Goal: Information Seeking & Learning: Learn about a topic

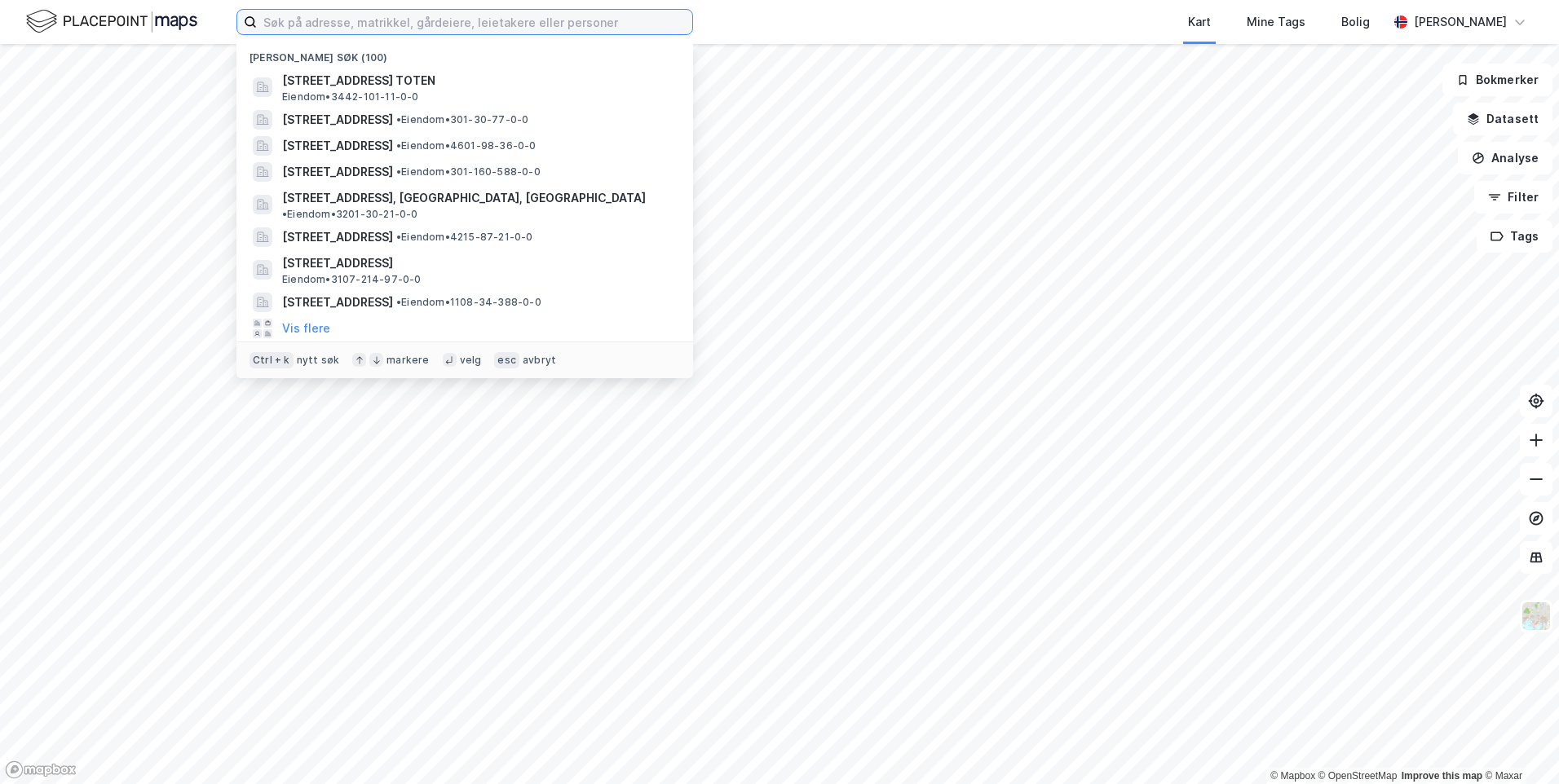
click at [639, 29] on input at bounding box center [474, 21] width 435 height 25
paste input "[STREET_ADDRESS] C"
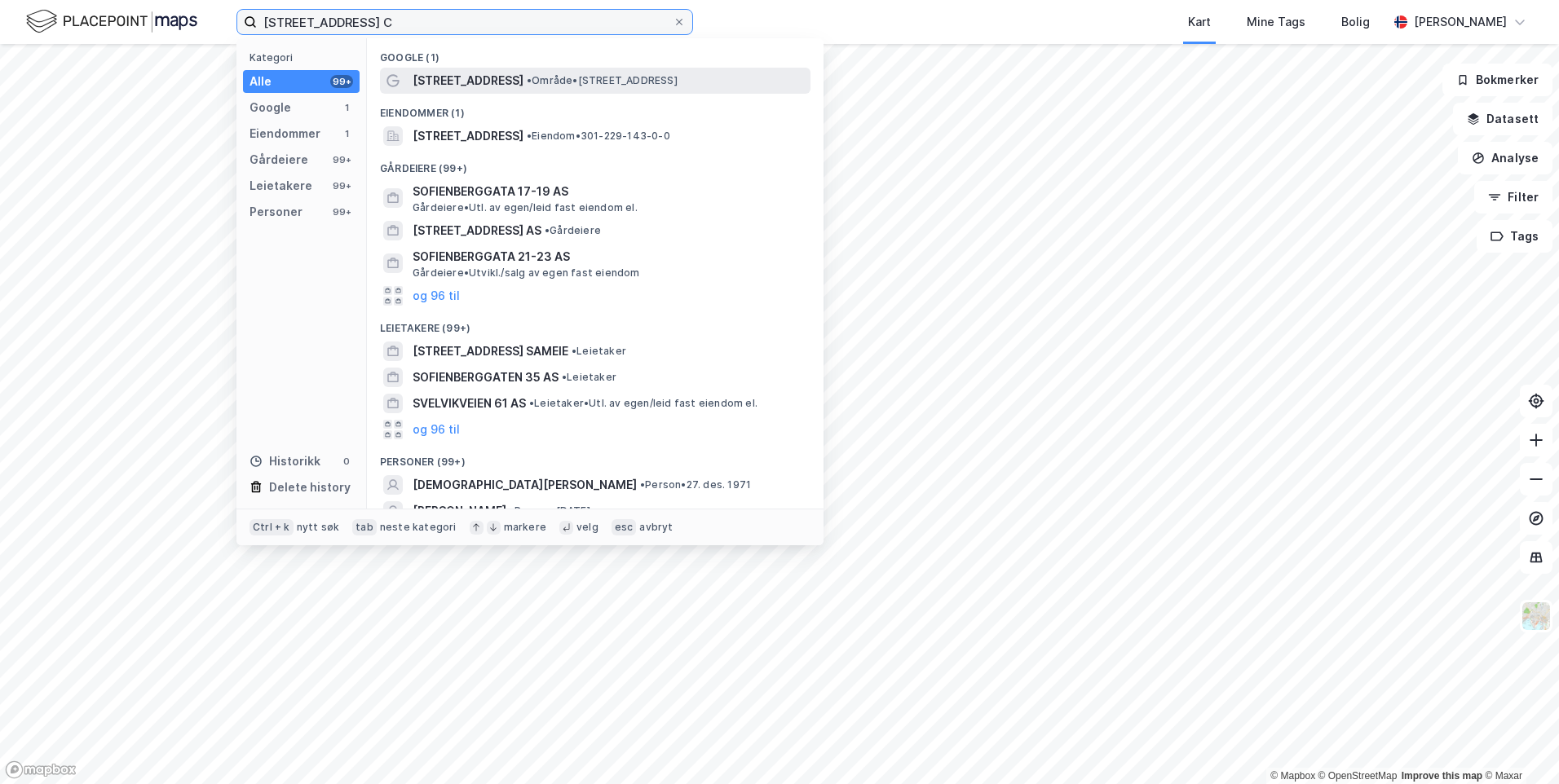
type input "[STREET_ADDRESS] C"
click at [497, 79] on span "[STREET_ADDRESS]" at bounding box center [468, 80] width 111 height 20
click at [440, 30] on input "[STREET_ADDRESS] C" at bounding box center [464, 21] width 416 height 25
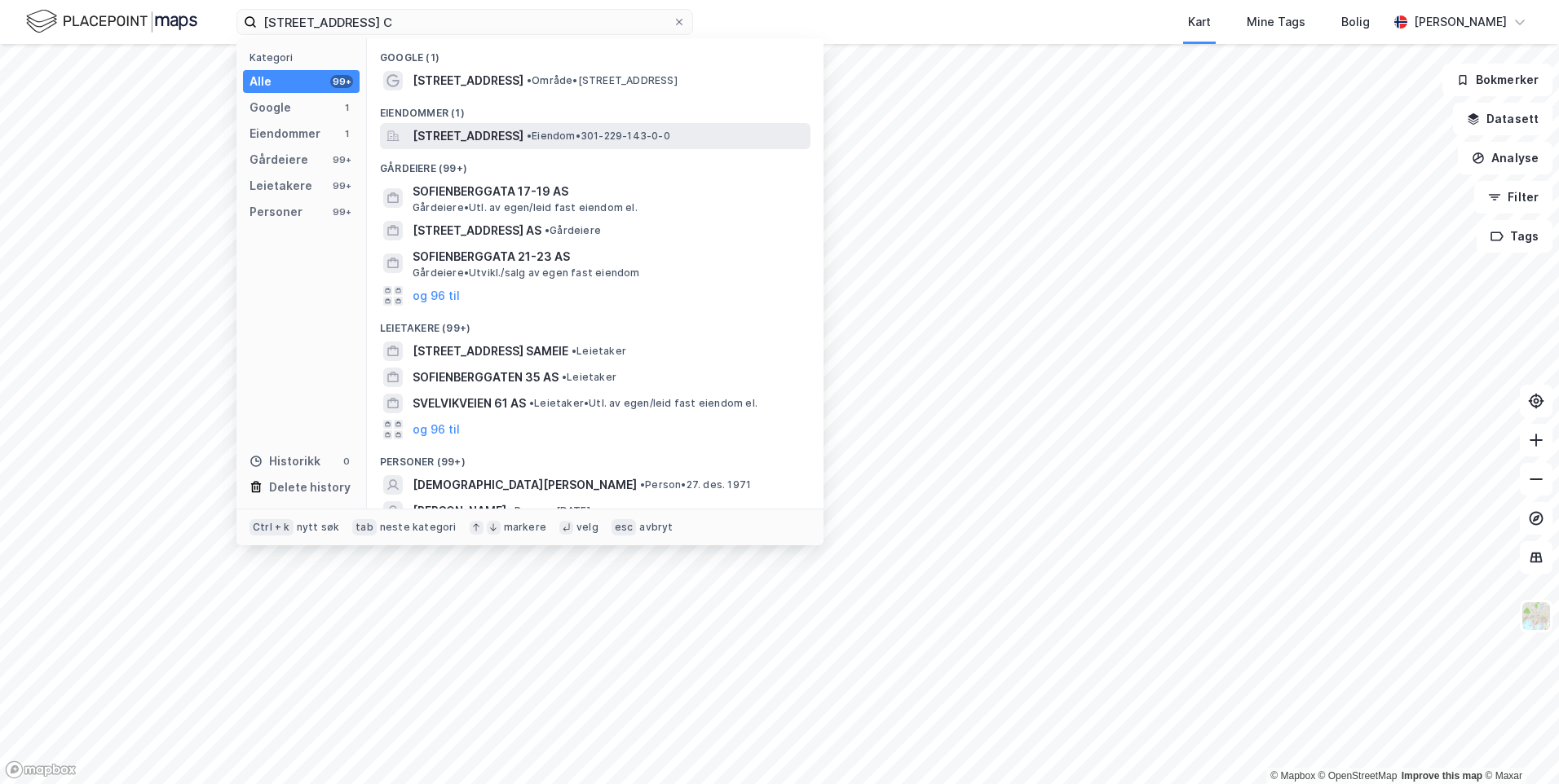
click at [502, 134] on span "[STREET_ADDRESS]" at bounding box center [468, 136] width 111 height 20
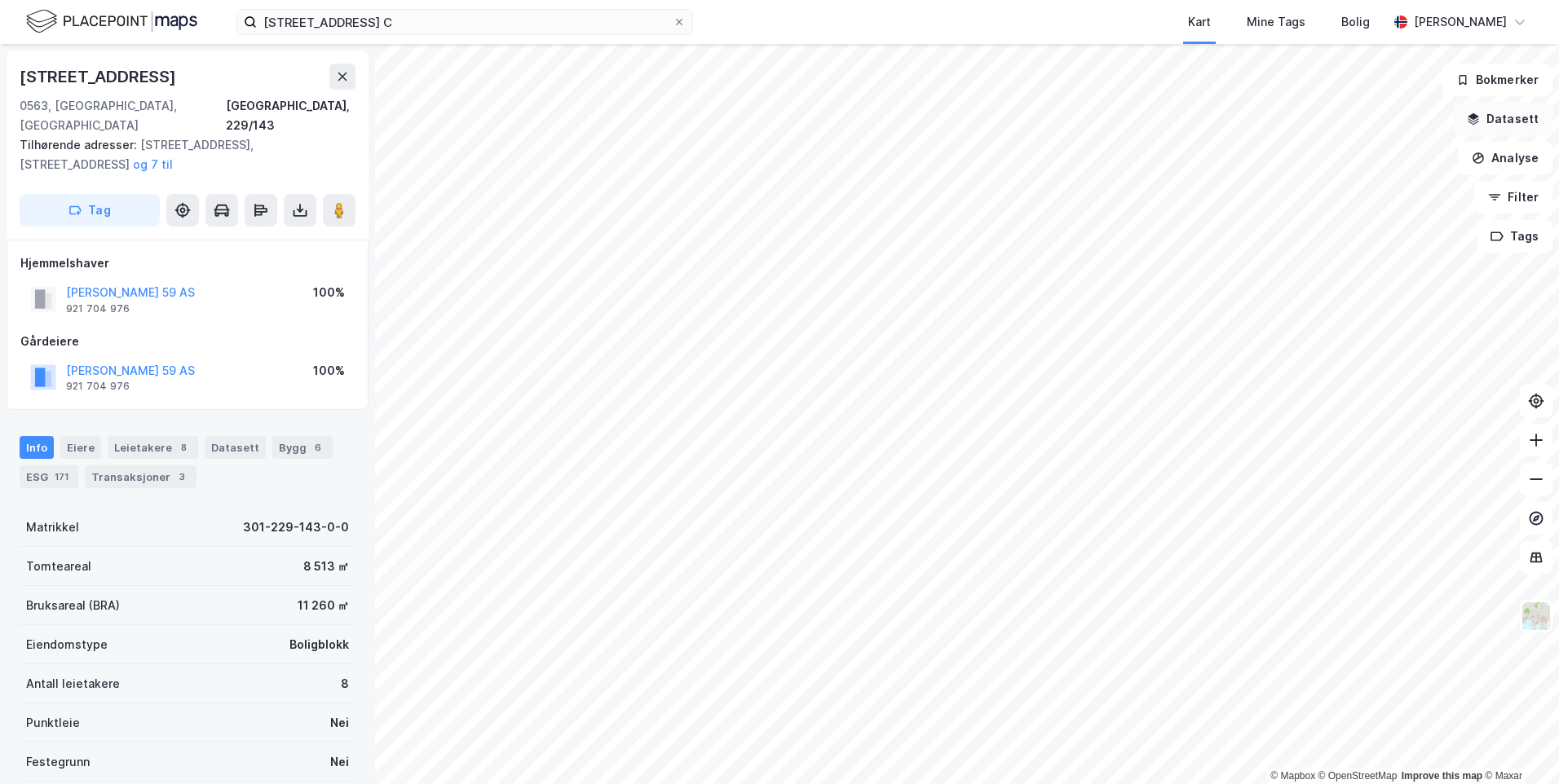
click at [1507, 121] on button "Datasett" at bounding box center [1503, 119] width 99 height 32
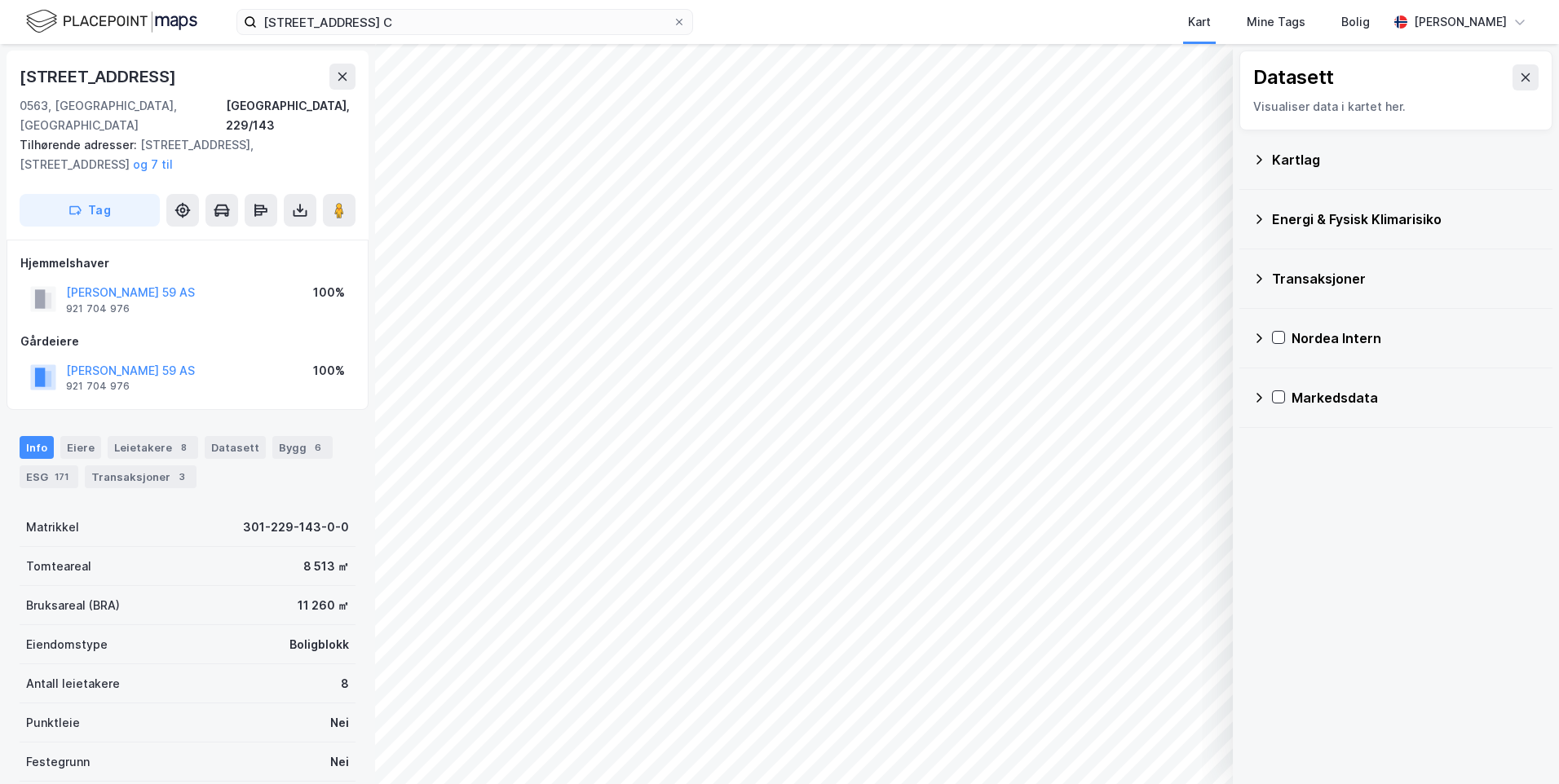
click at [1290, 159] on div "Kartlag" at bounding box center [1405, 159] width 268 height 20
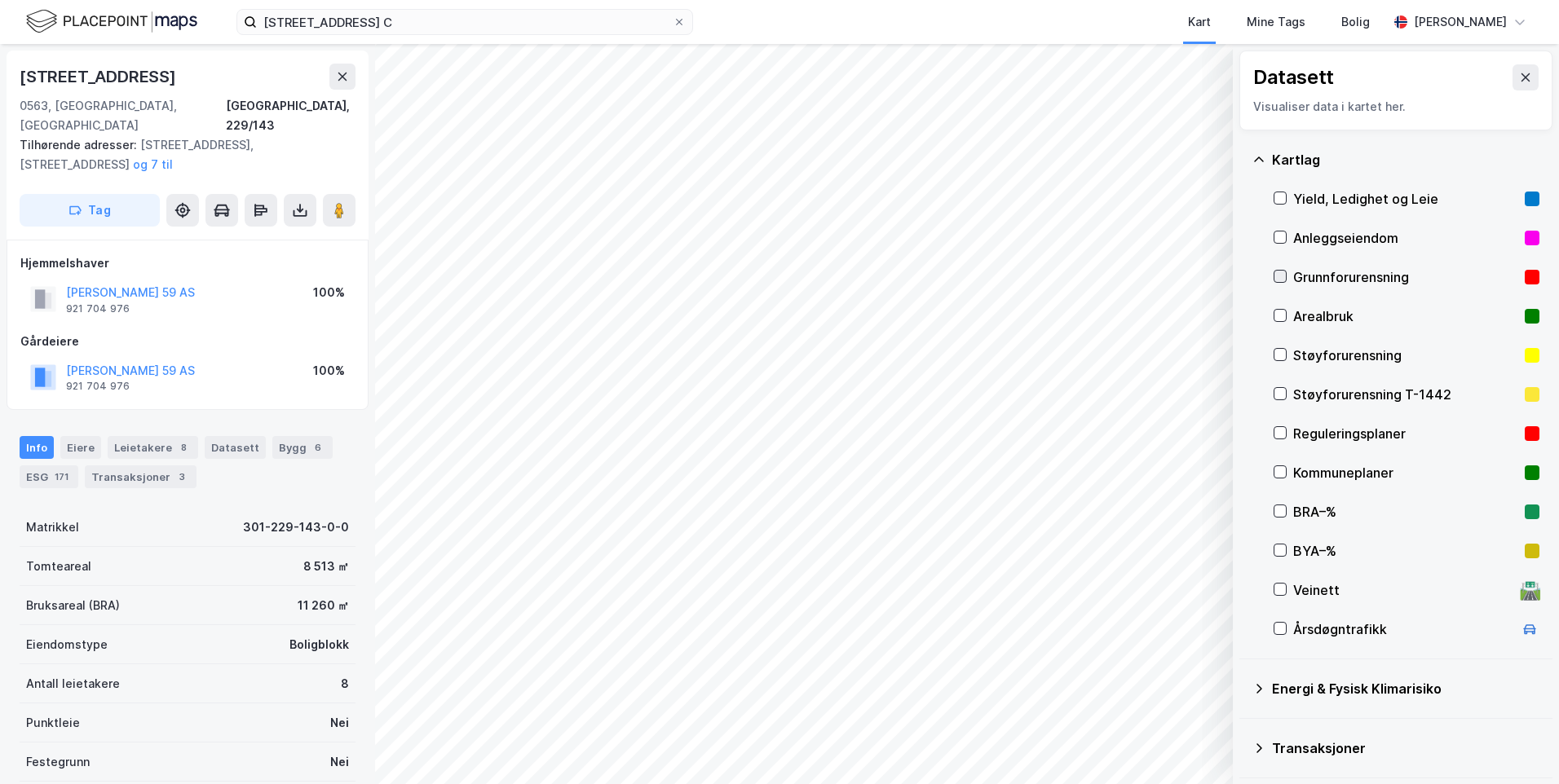
click at [1275, 275] on icon at bounding box center [1279, 276] width 11 height 11
click at [1256, 150] on div "Kartlag" at bounding box center [1396, 160] width 287 height 39
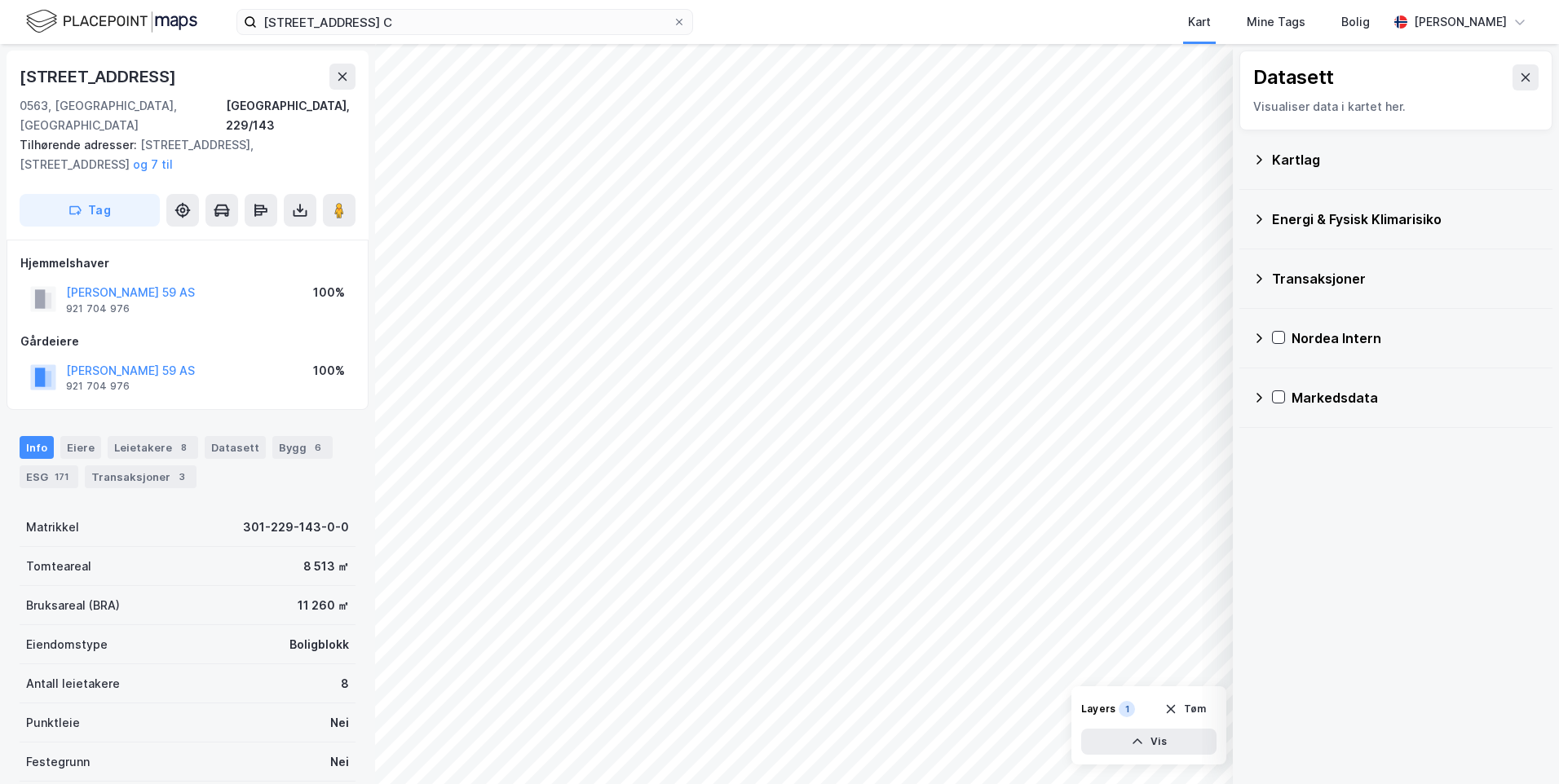
click at [1256, 218] on icon at bounding box center [1258, 219] width 13 height 13
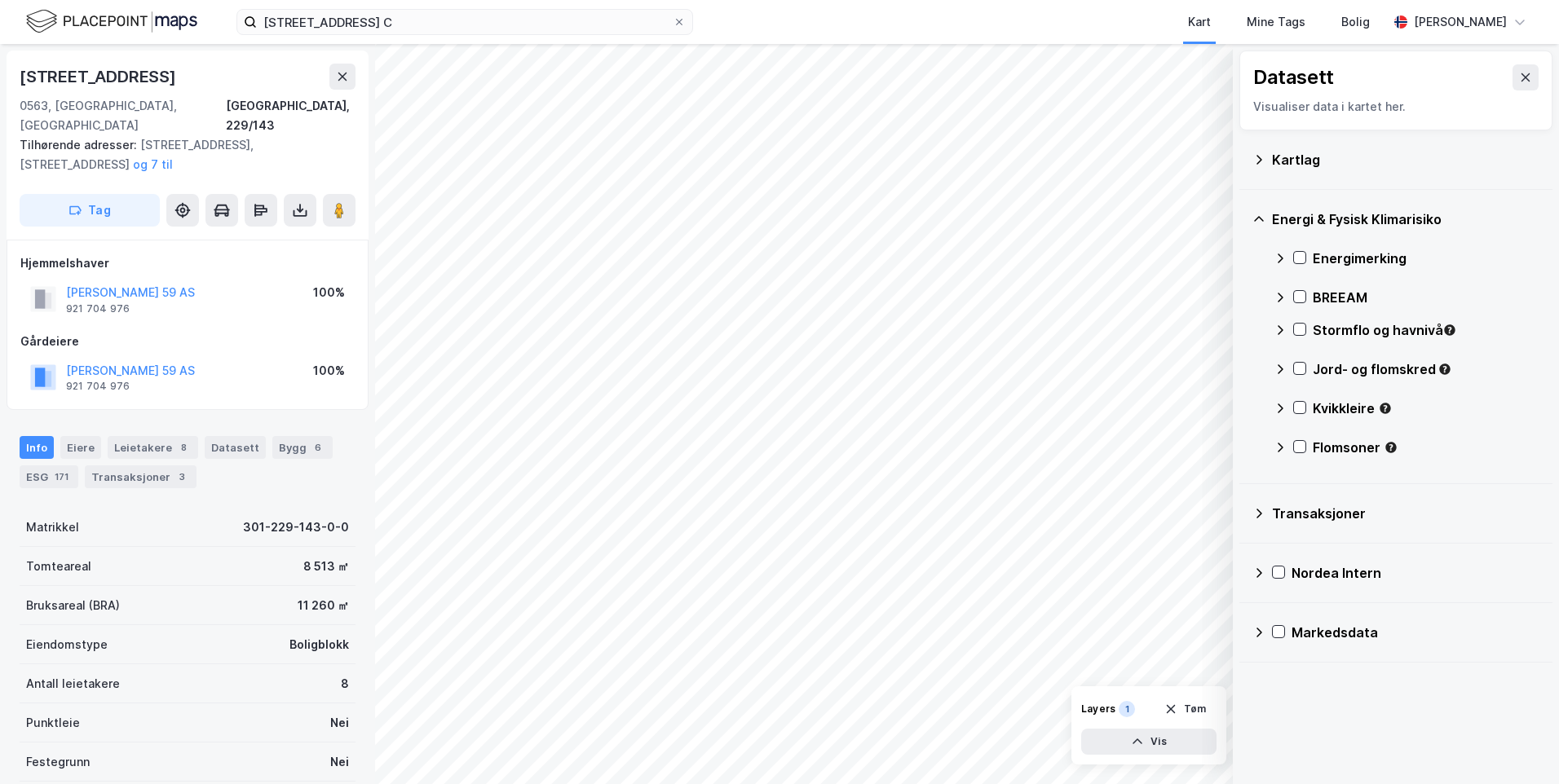
click at [1278, 256] on icon at bounding box center [1279, 258] width 13 height 13
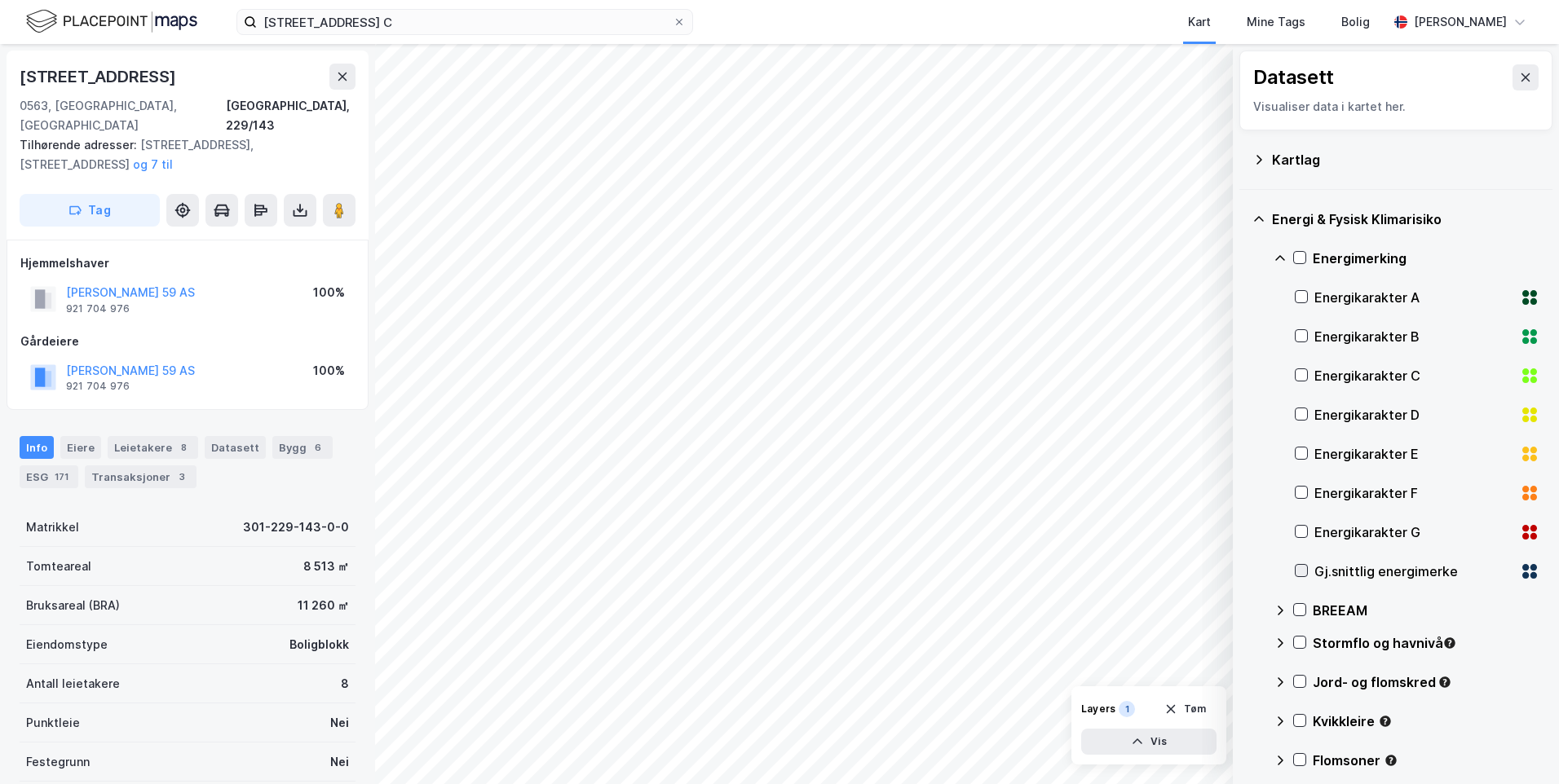
click at [1303, 573] on icon at bounding box center [1301, 570] width 11 height 11
click at [1278, 260] on icon at bounding box center [1279, 258] width 13 height 13
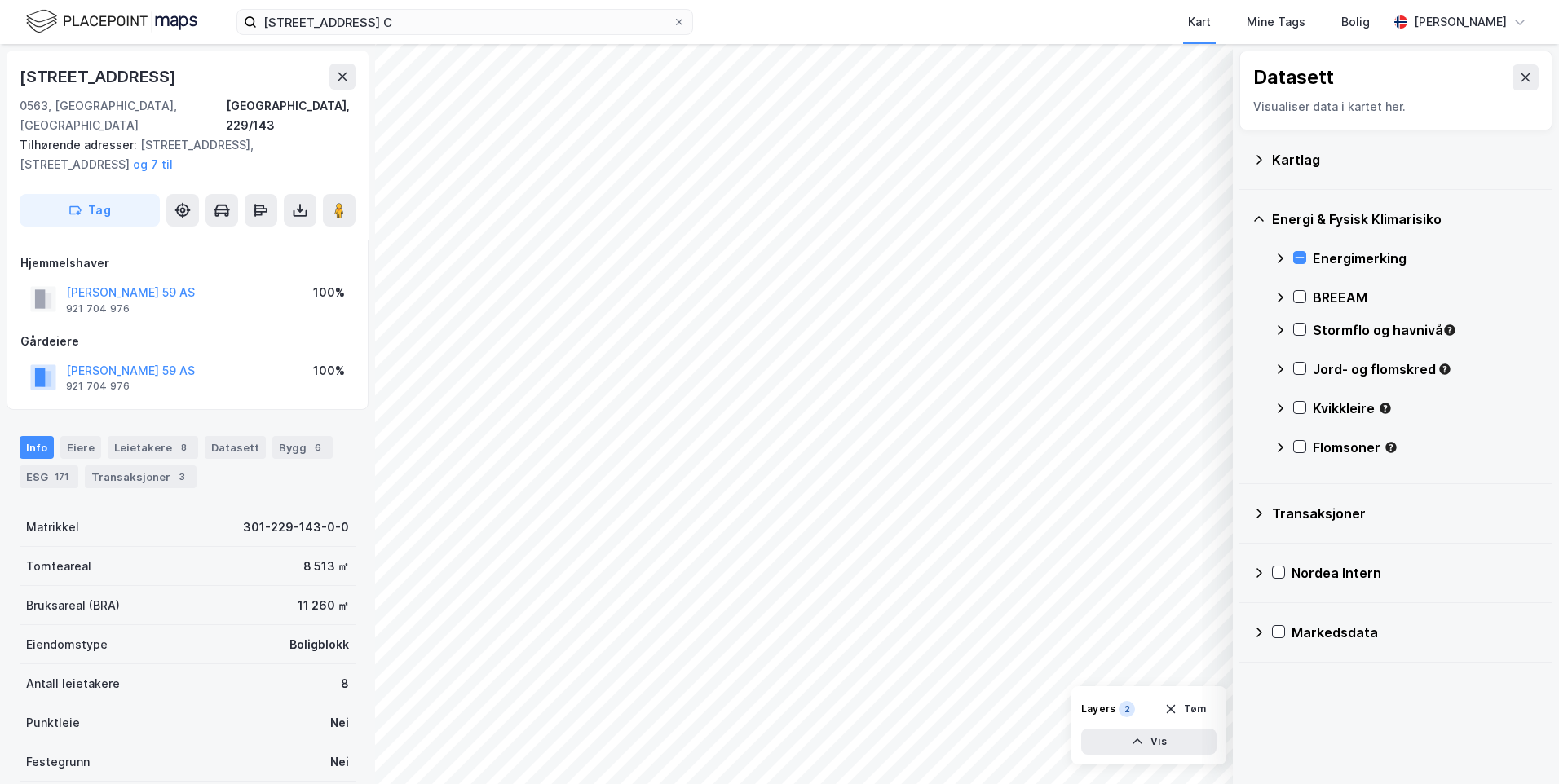
click at [1282, 327] on icon at bounding box center [1279, 329] width 13 height 13
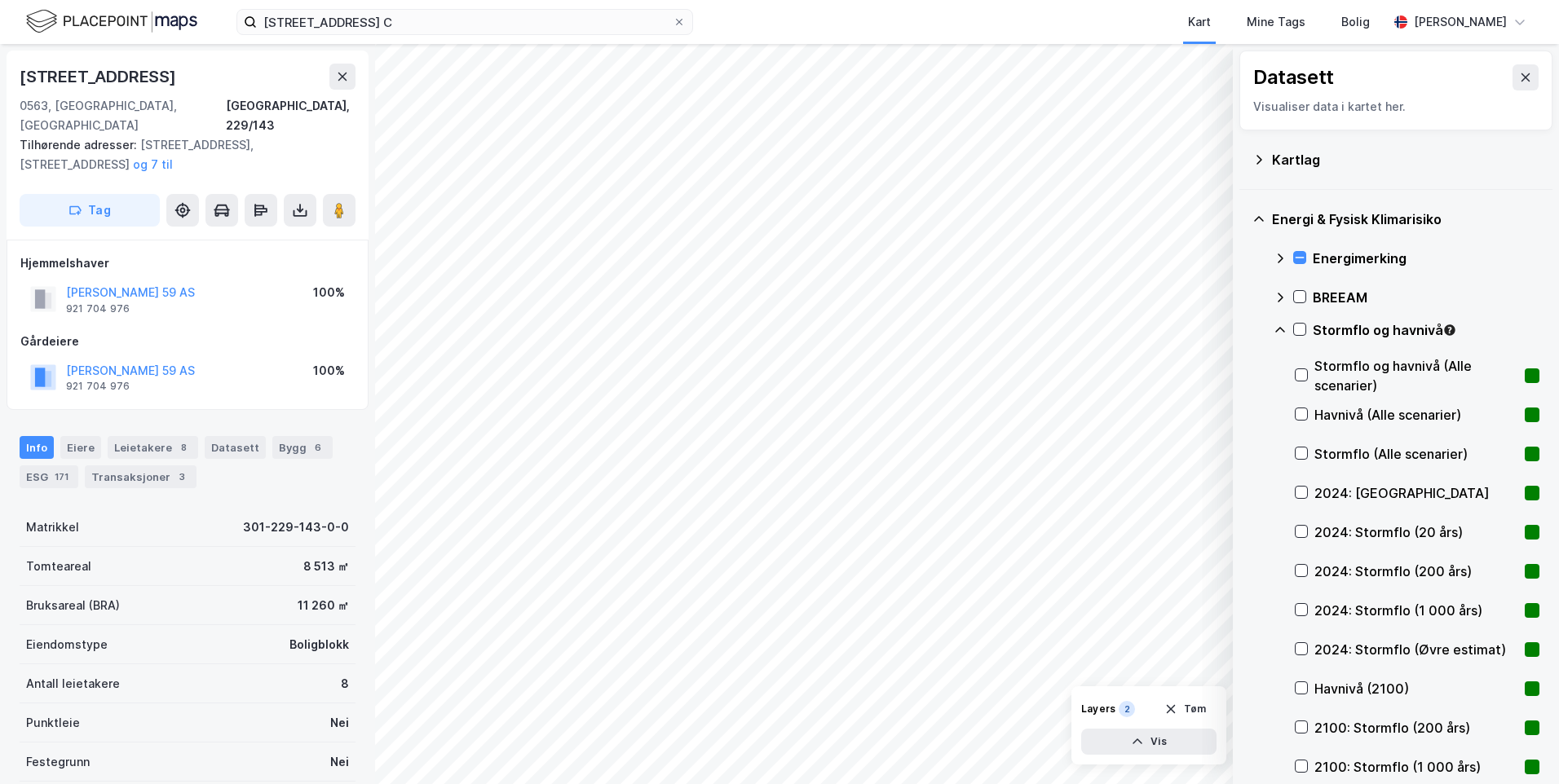
click at [1306, 329] on div "Stormflo og havnivå" at bounding box center [1406, 337] width 266 height 39
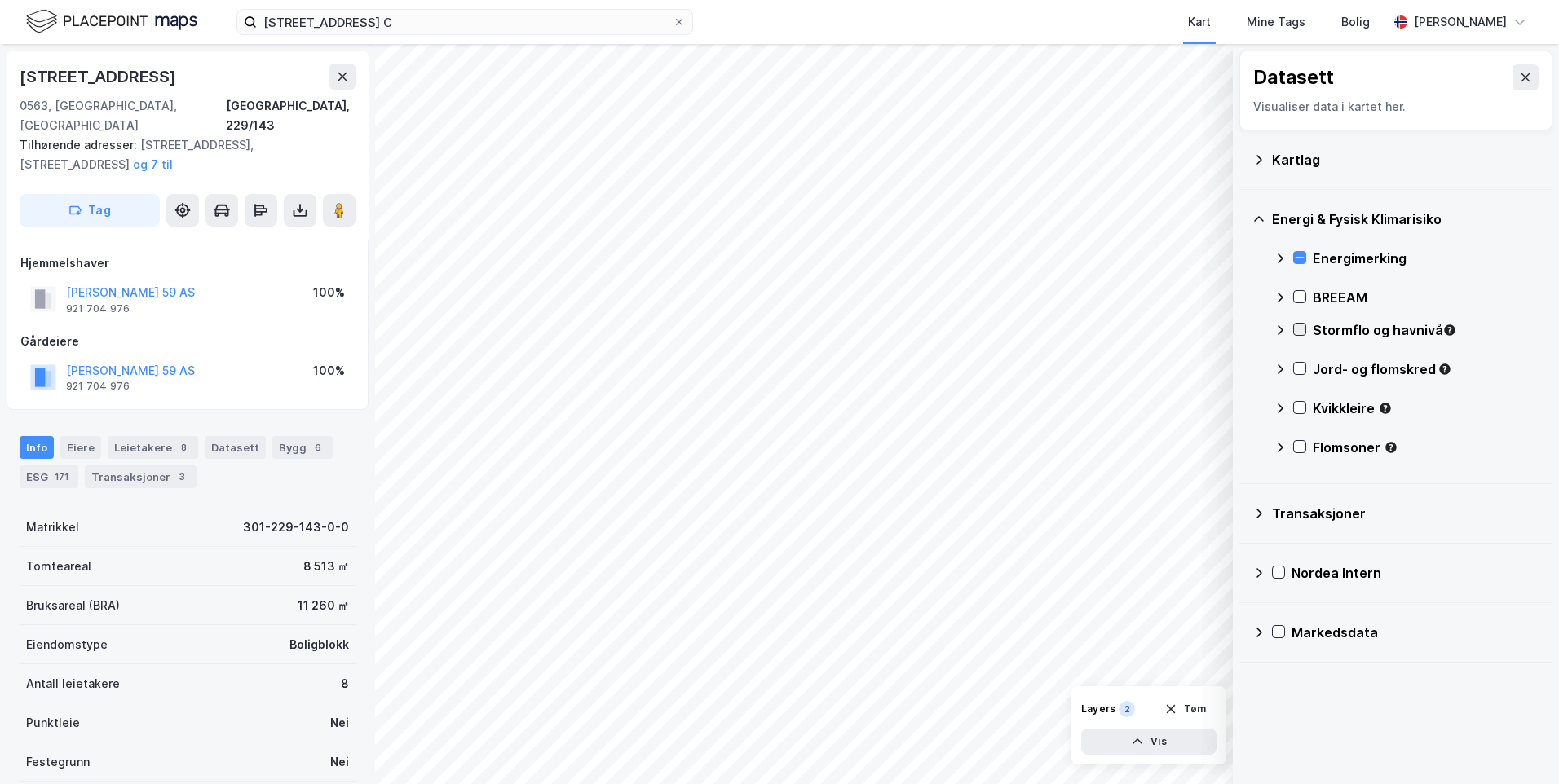
click at [1297, 325] on icon at bounding box center [1299, 328] width 11 height 11
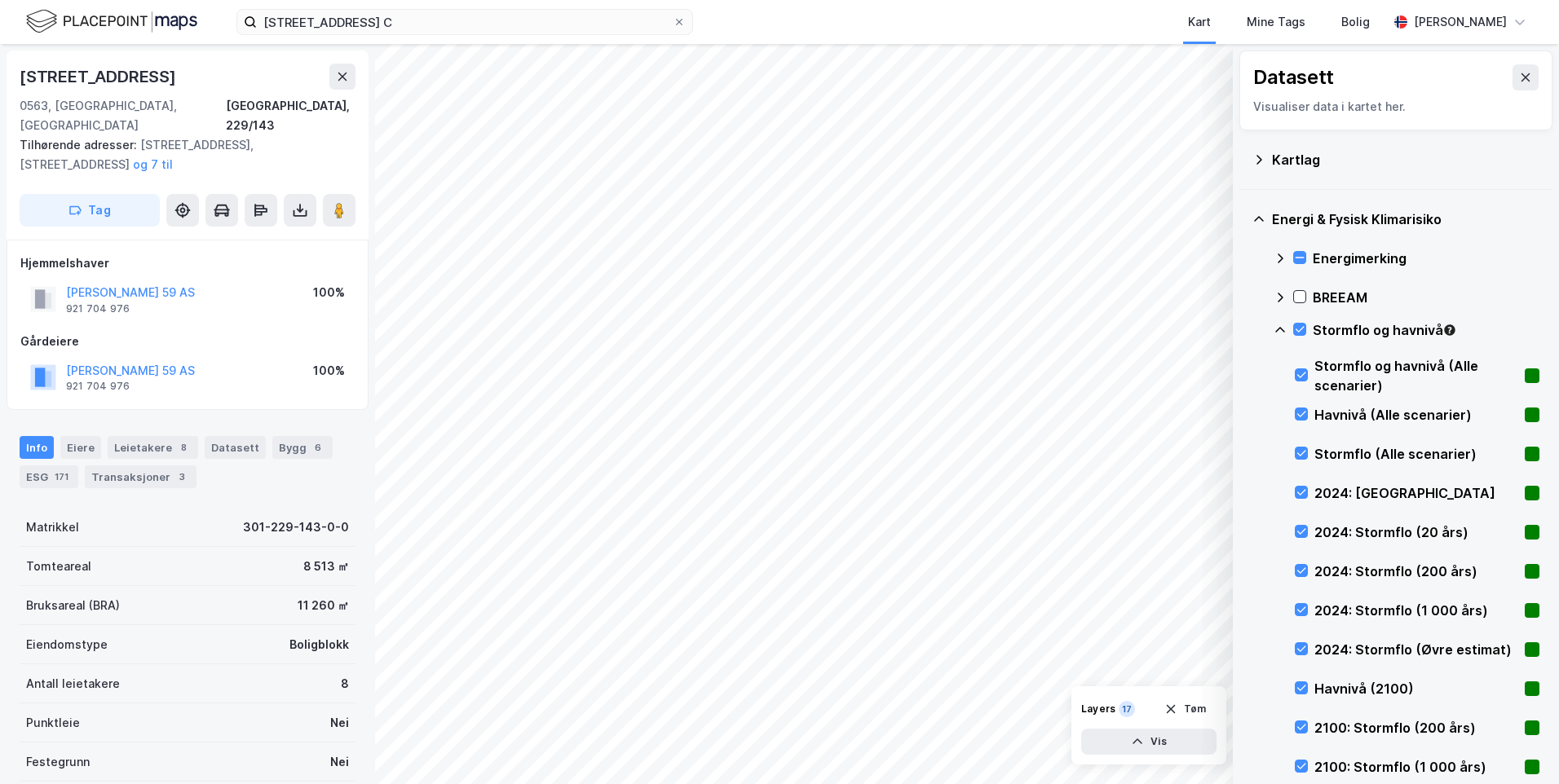
click at [1281, 327] on icon at bounding box center [1279, 329] width 13 height 13
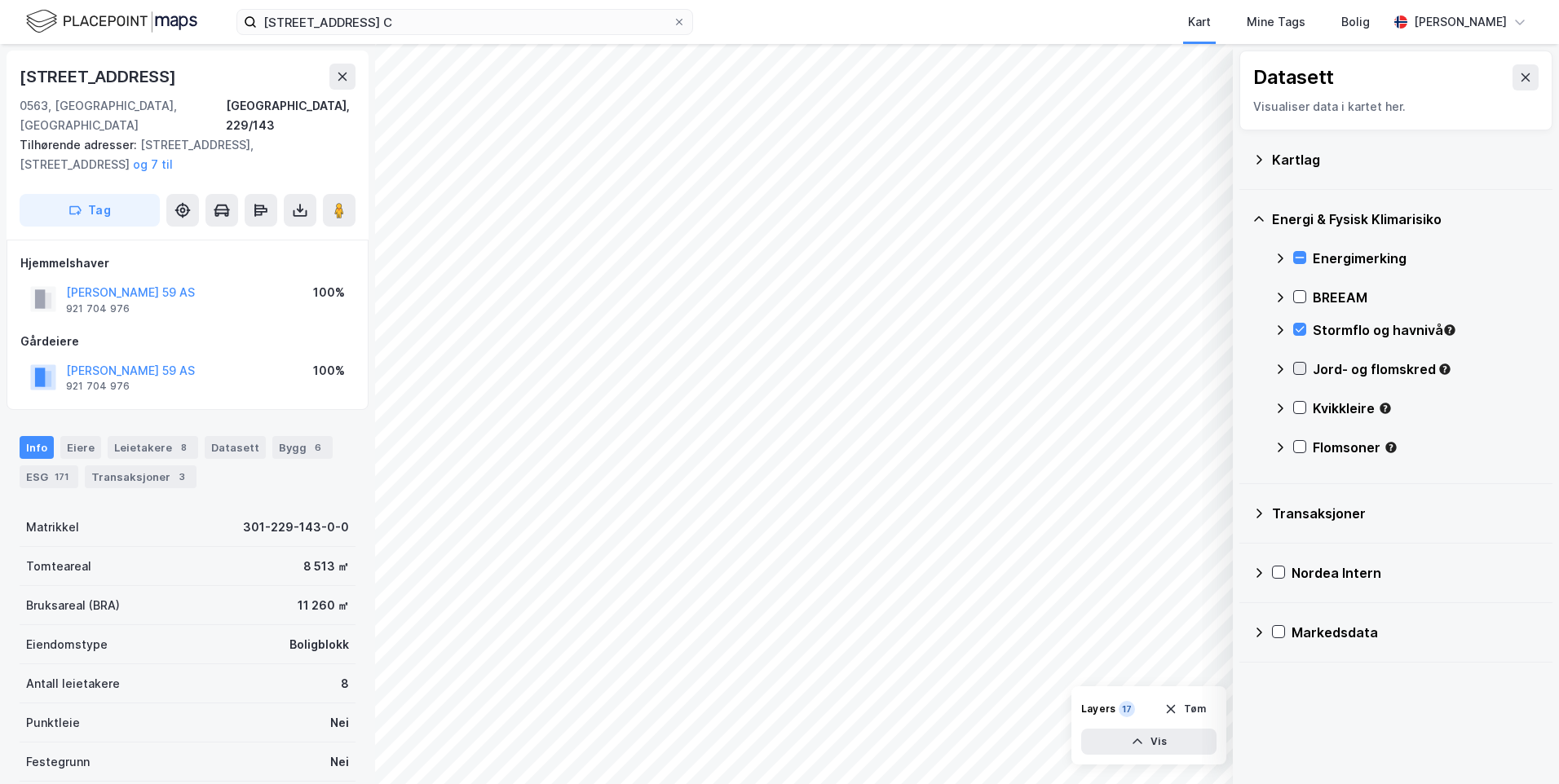
click at [1296, 366] on icon at bounding box center [1299, 368] width 11 height 11
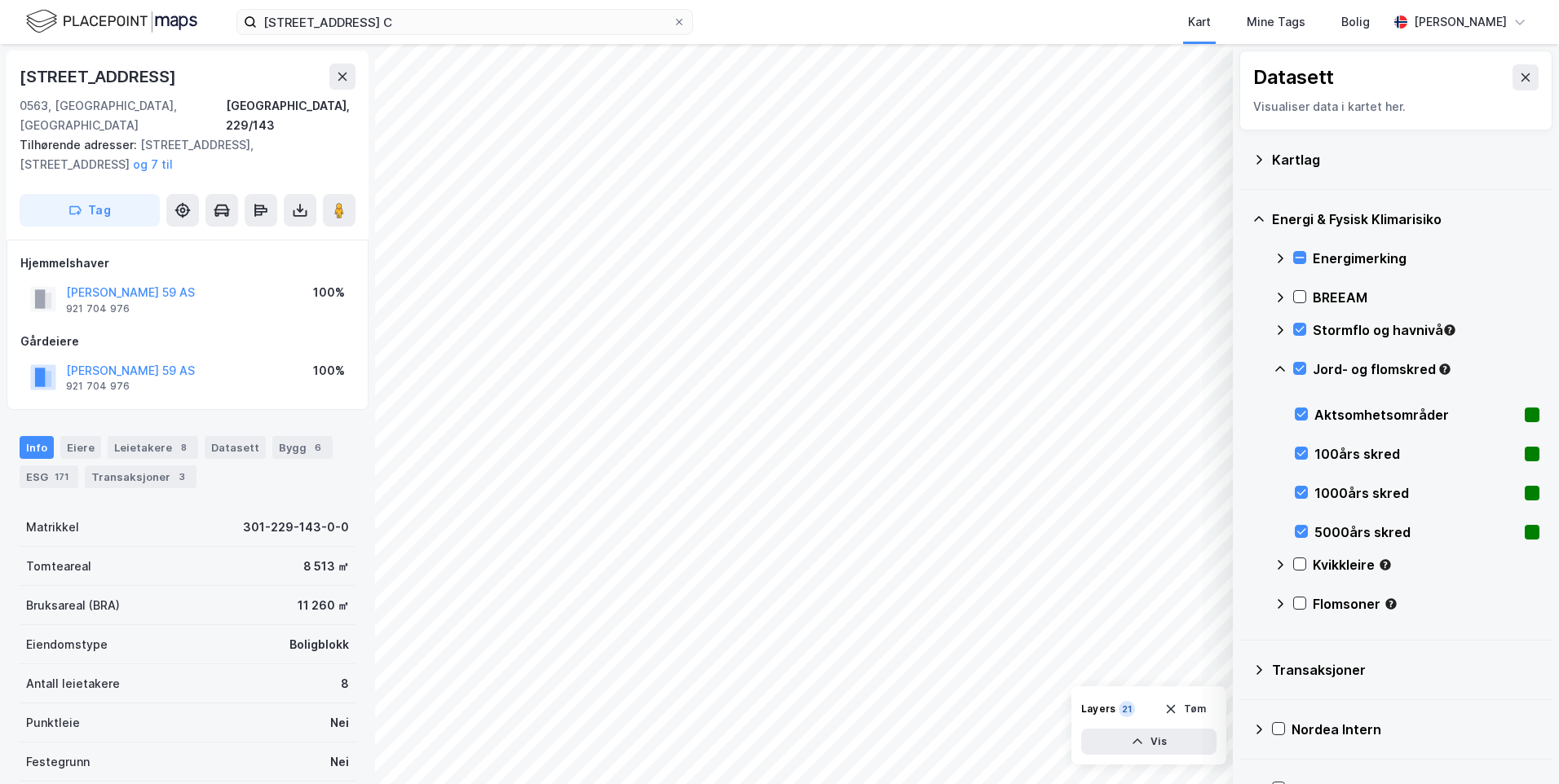
click at [1279, 365] on icon at bounding box center [1279, 368] width 13 height 13
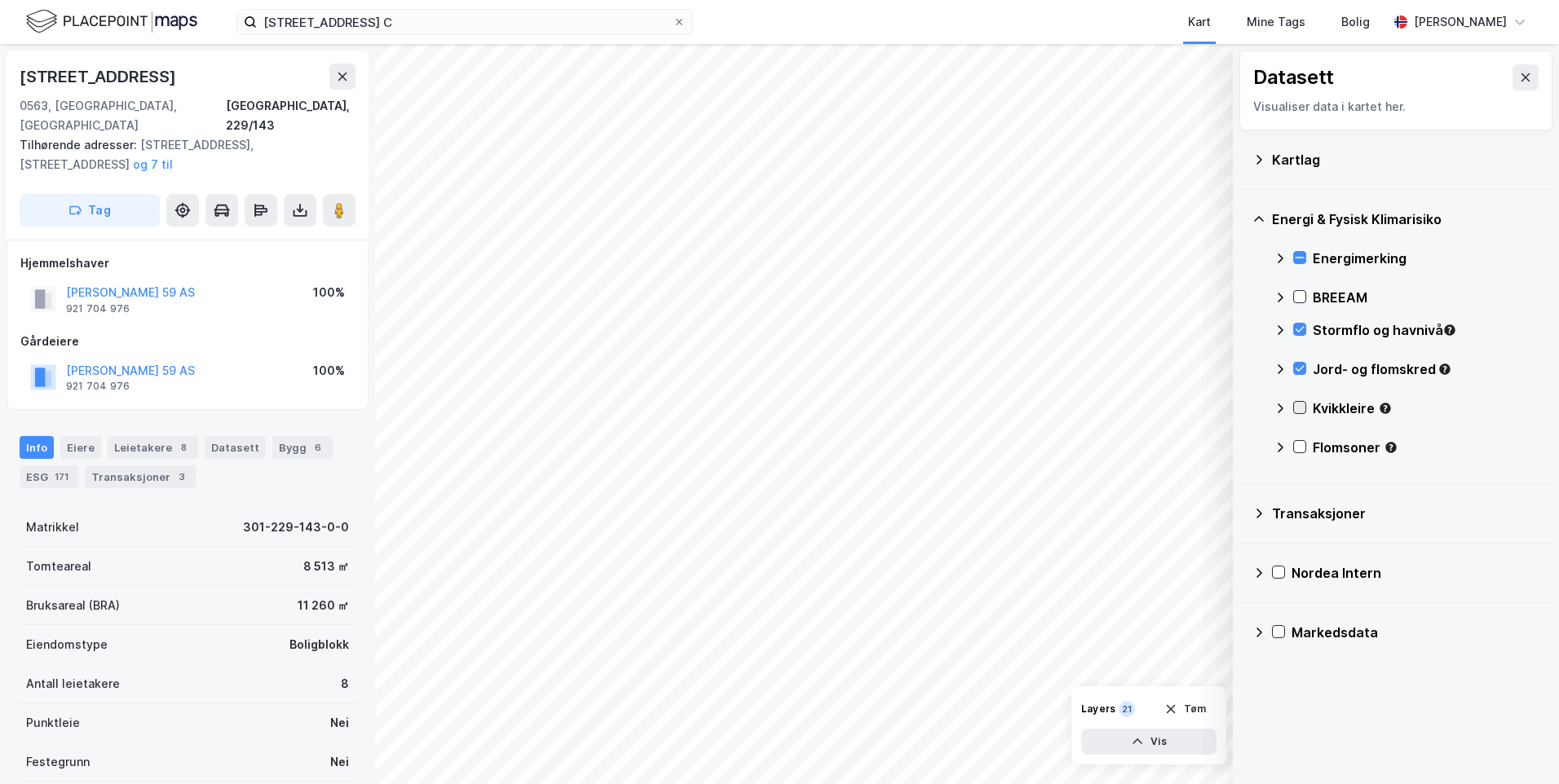
click at [1301, 405] on icon at bounding box center [1299, 407] width 11 height 11
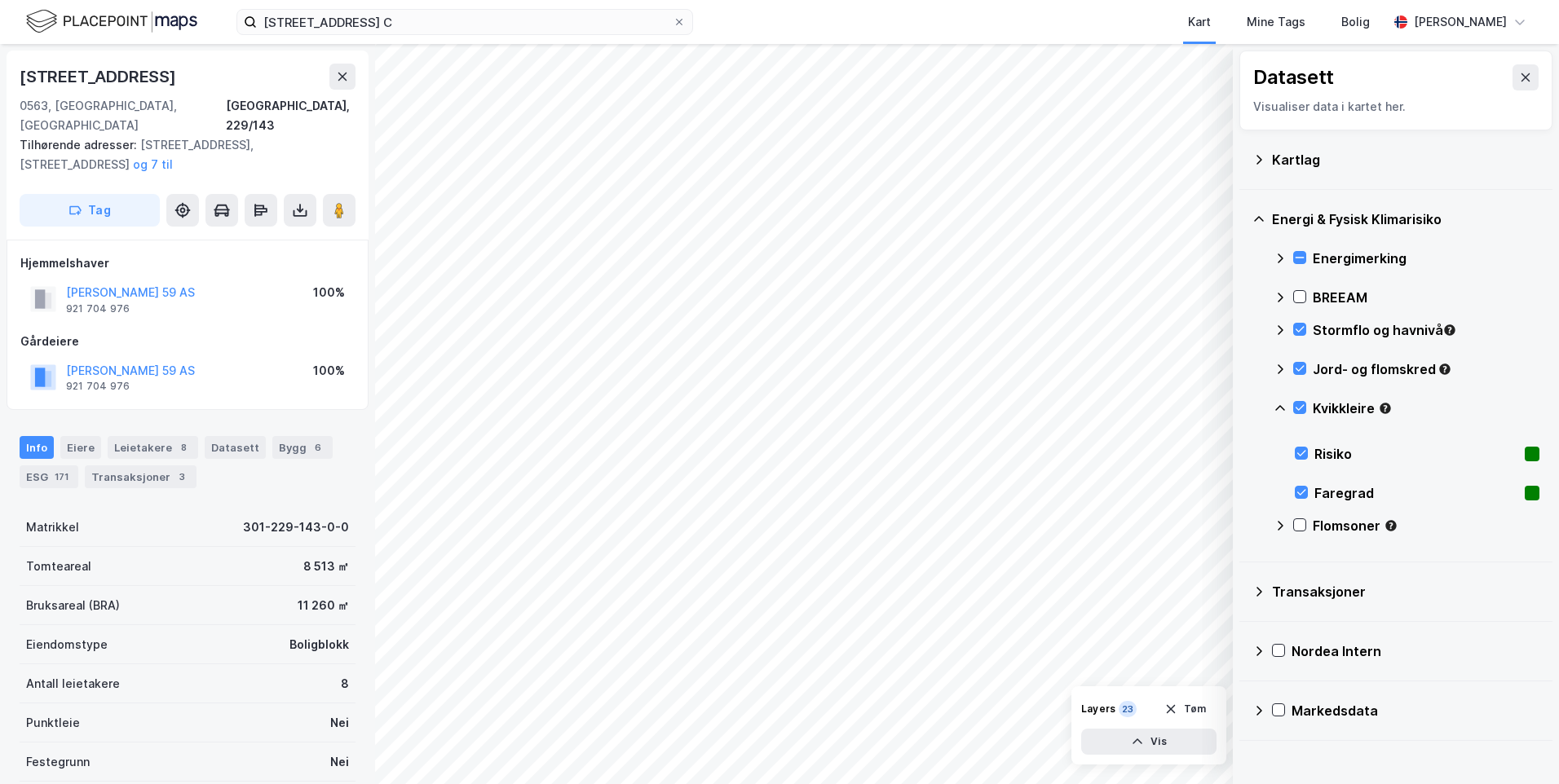
click at [1281, 406] on icon at bounding box center [1279, 408] width 9 height 6
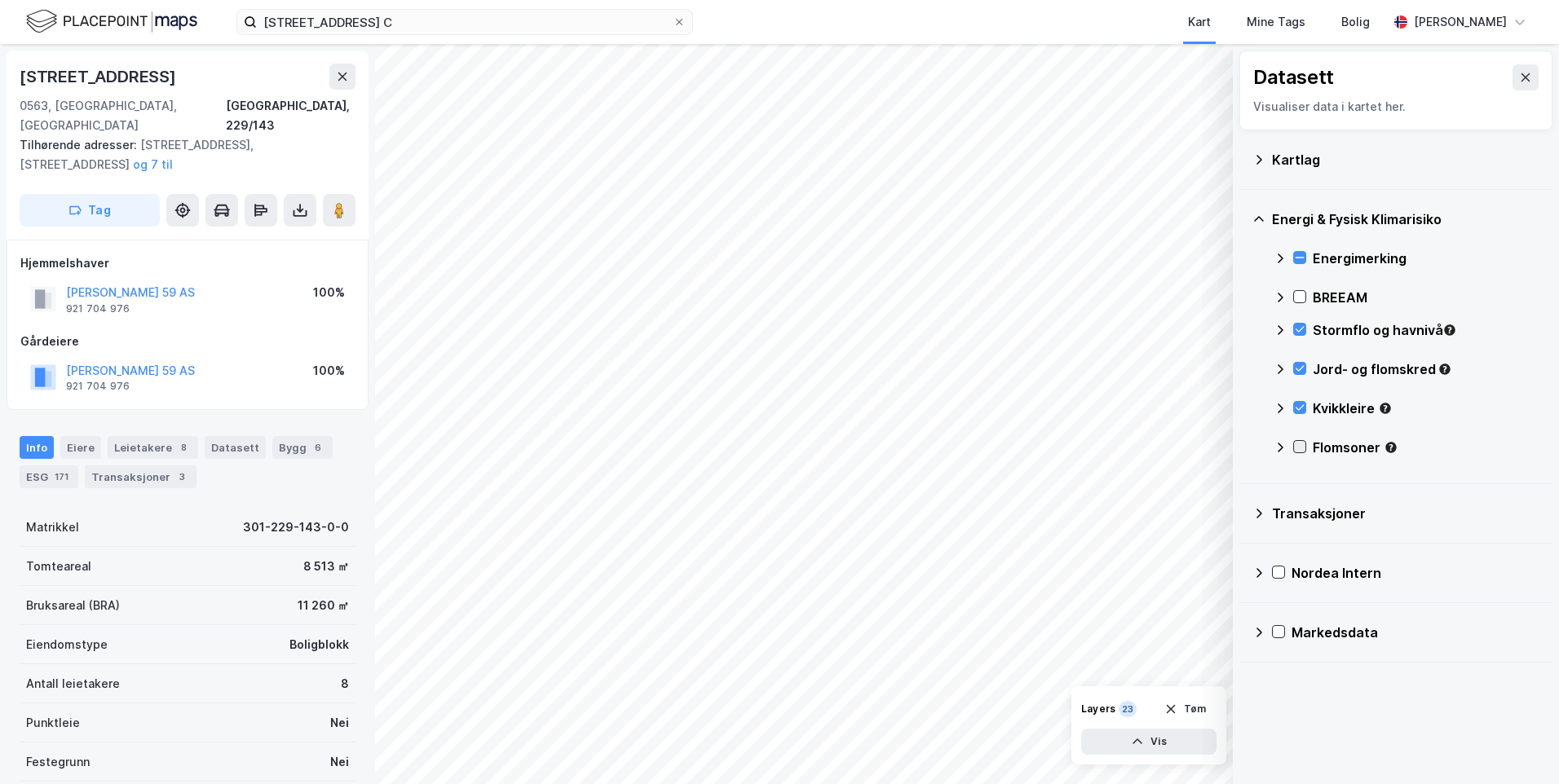
click at [1297, 444] on icon at bounding box center [1299, 446] width 11 height 11
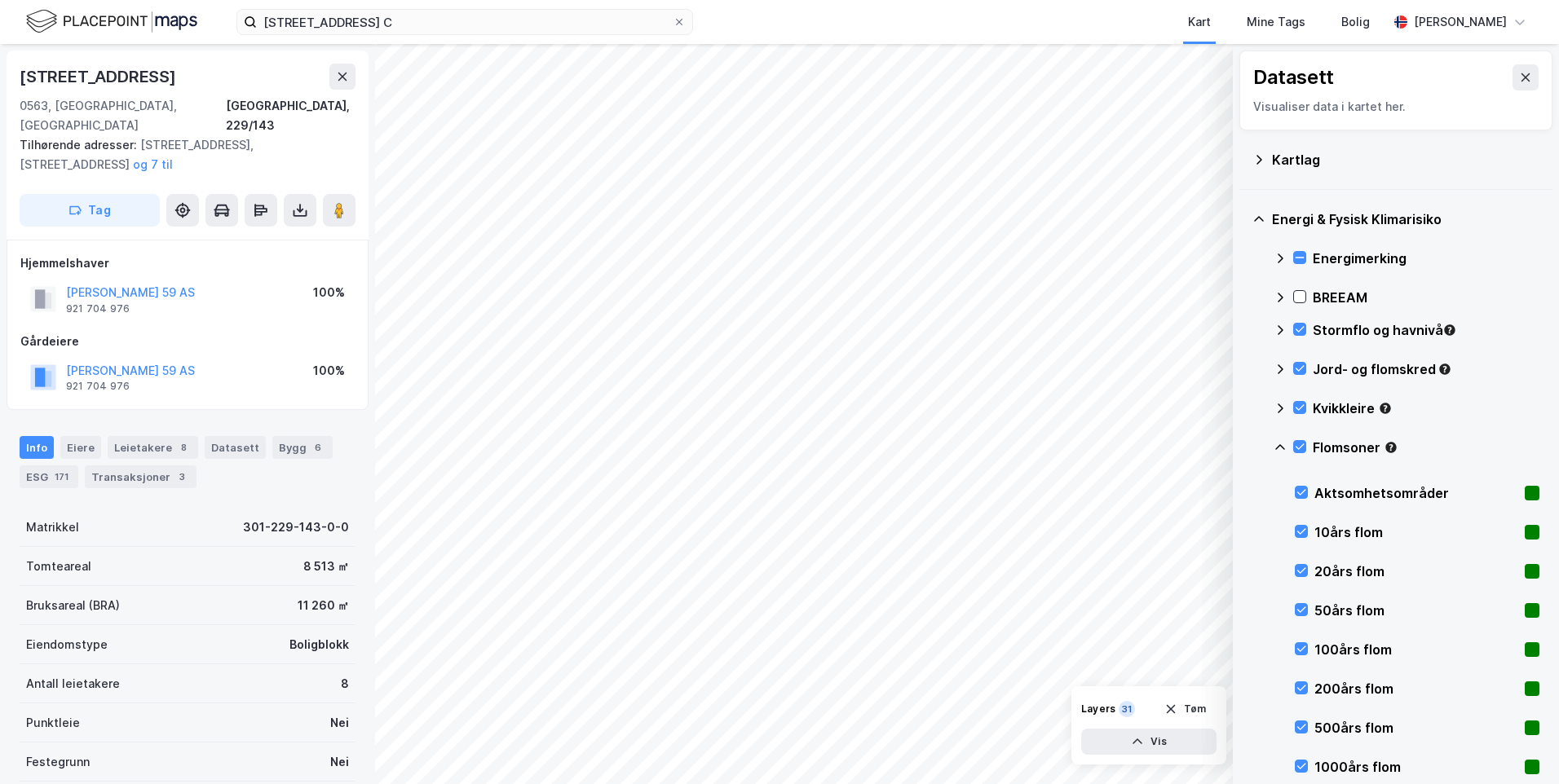
click at [1280, 441] on icon at bounding box center [1279, 447] width 13 height 13
